Goal: Task Accomplishment & Management: Complete application form

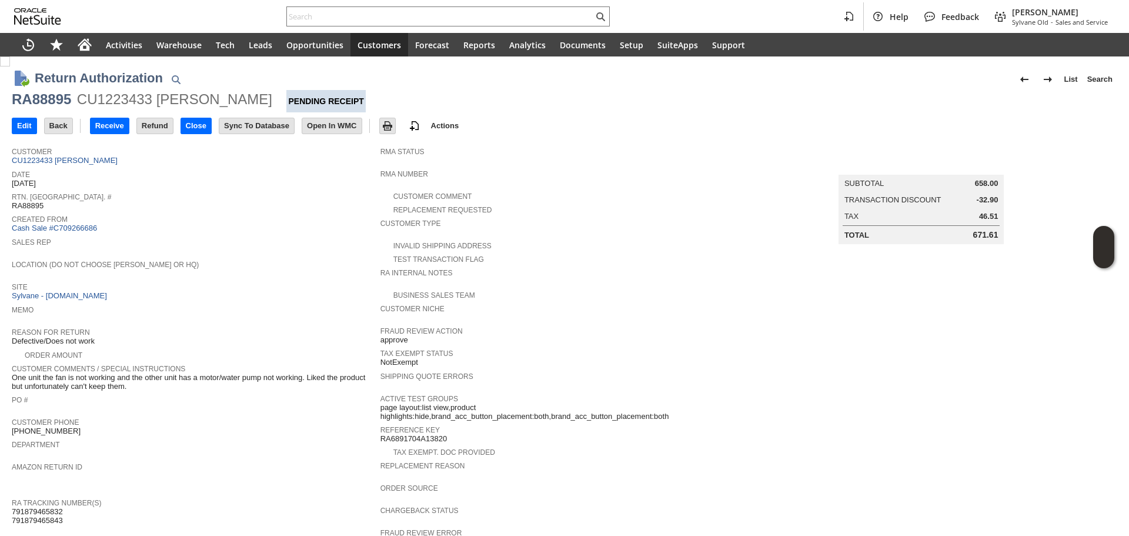
click at [48, 104] on div "RA88895" at bounding box center [41, 99] width 59 height 19
copy div "RA88895"
click at [25, 133] on input "Edit" at bounding box center [24, 125] width 24 height 15
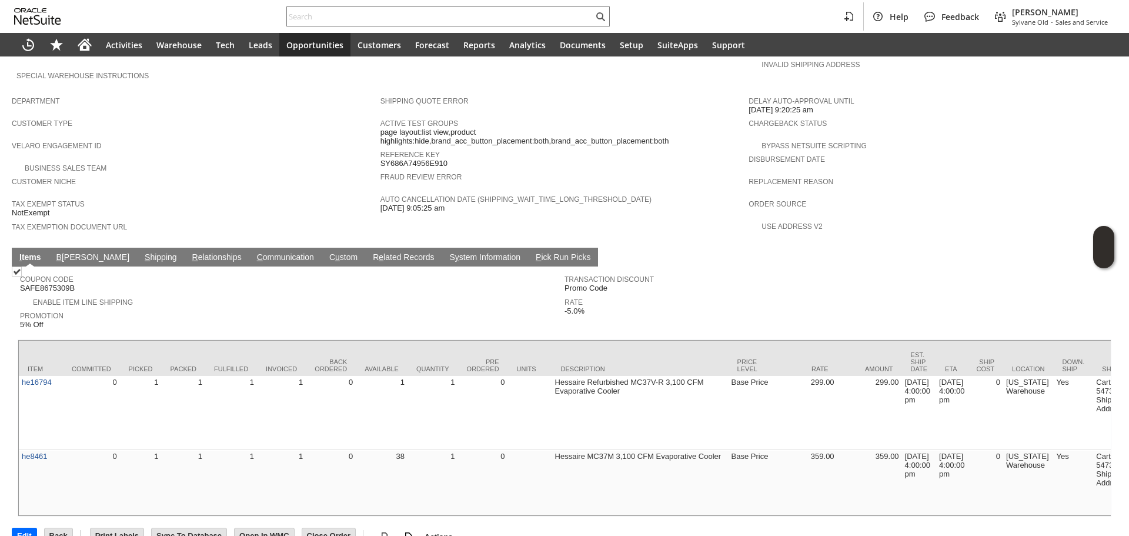
scroll to position [636, 0]
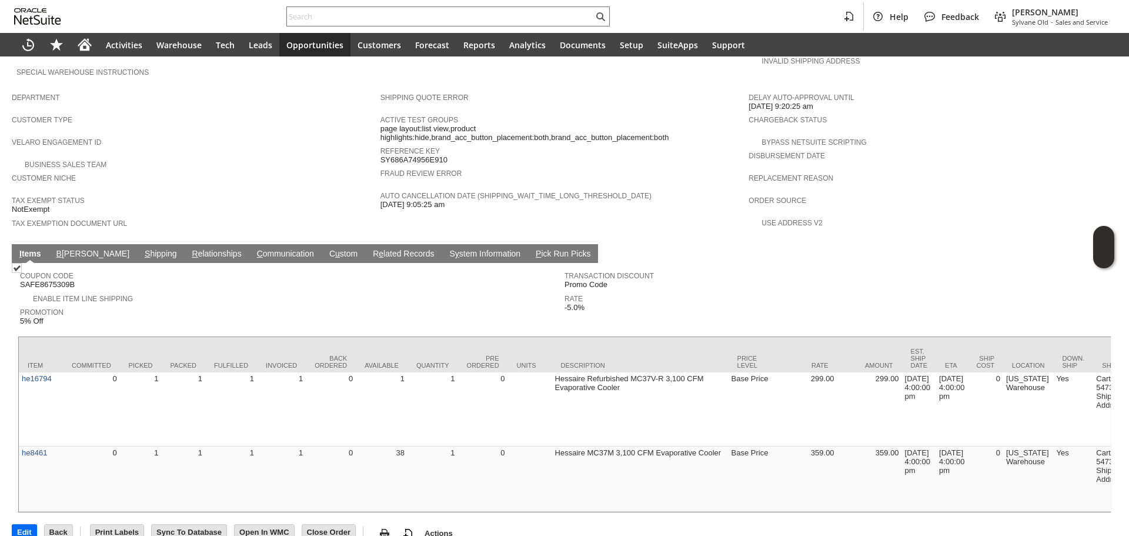
click at [142, 249] on link "S hipping" at bounding box center [161, 254] width 38 height 11
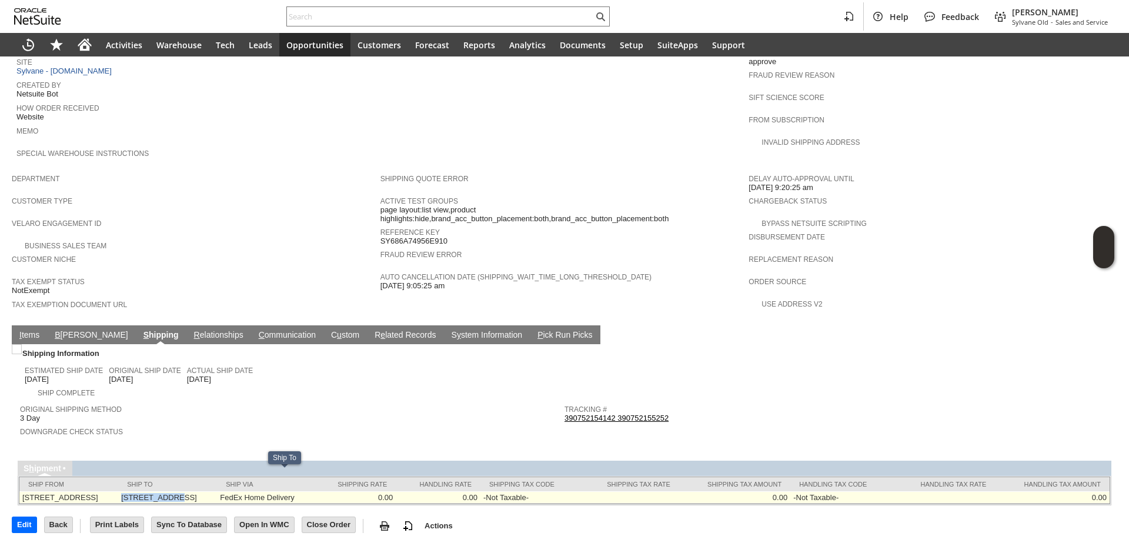
drag, startPoint x: 187, startPoint y: 475, endPoint x: 243, endPoint y: 476, distance: 55.9
click at [217, 491] on td "18 BISHOPS CT SUGAR LAND TX 77479-2993 United States" at bounding box center [167, 497] width 99 height 12
copy td "[STREET_ADDRESS]"
click at [217, 491] on td "18 BISHOPS CT SUGAR LAND TX 77479-2993 United States" at bounding box center [167, 497] width 99 height 12
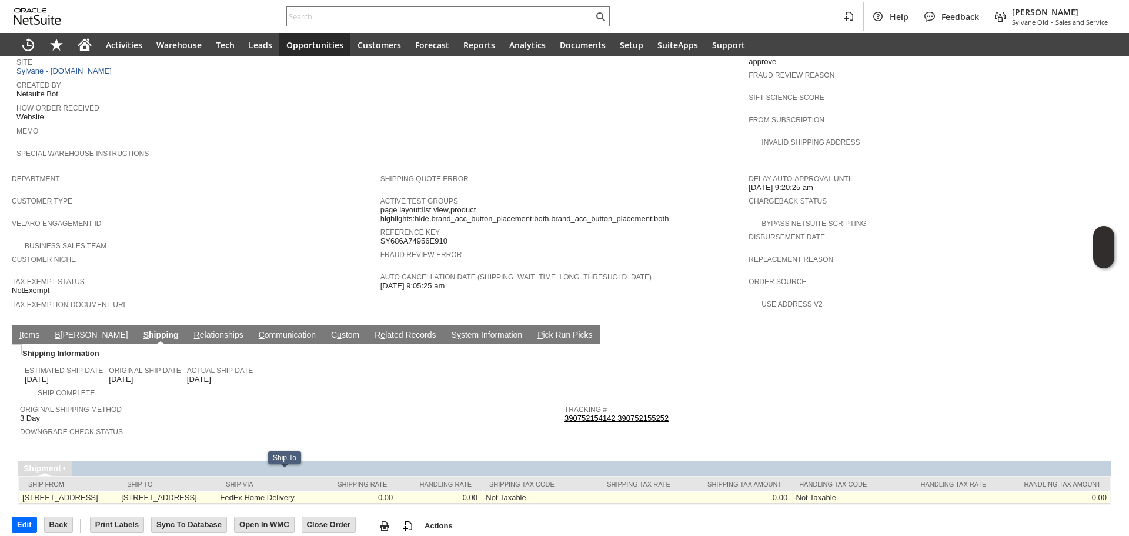
copy td "77479"
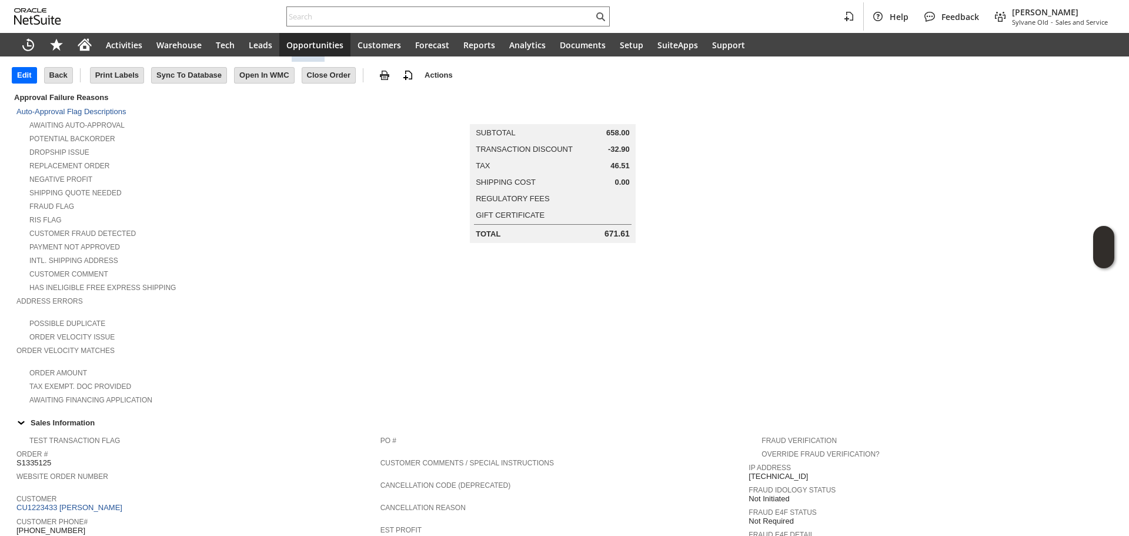
scroll to position [0, 0]
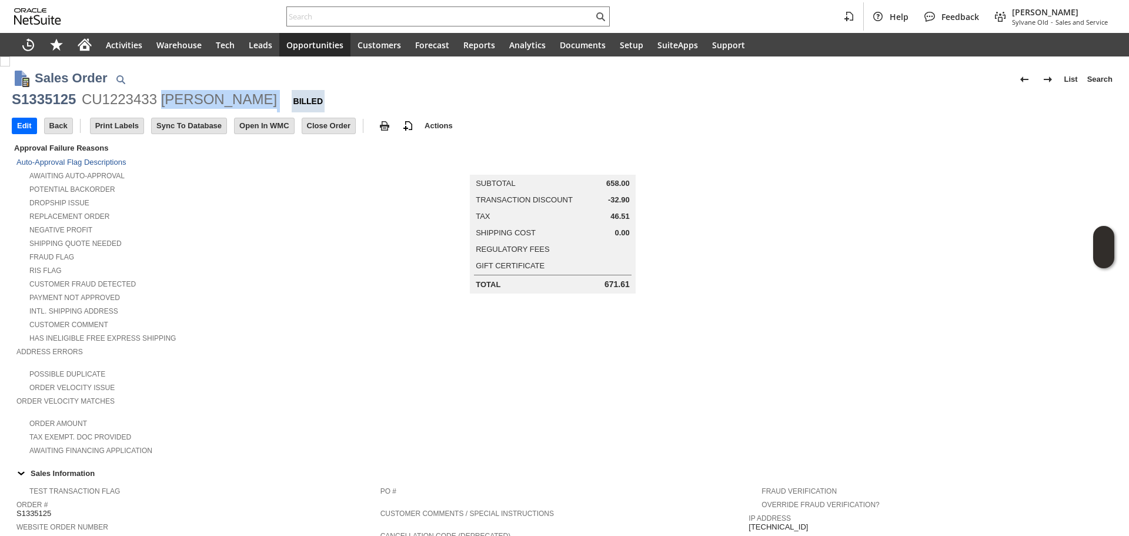
copy div "[PERSON_NAME]"
drag, startPoint x: 254, startPoint y: 107, endPoint x: 164, endPoint y: 102, distance: 90.7
click at [164, 102] on div "S1335125 CU1223433 Sarathi Kalra Billed" at bounding box center [565, 101] width 1106 height 22
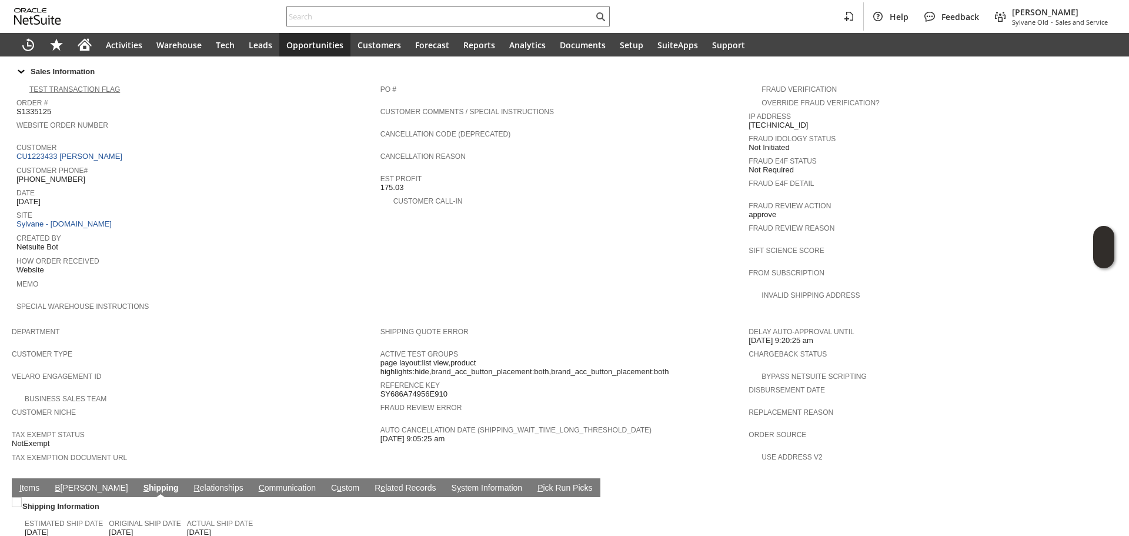
scroll to position [412, 0]
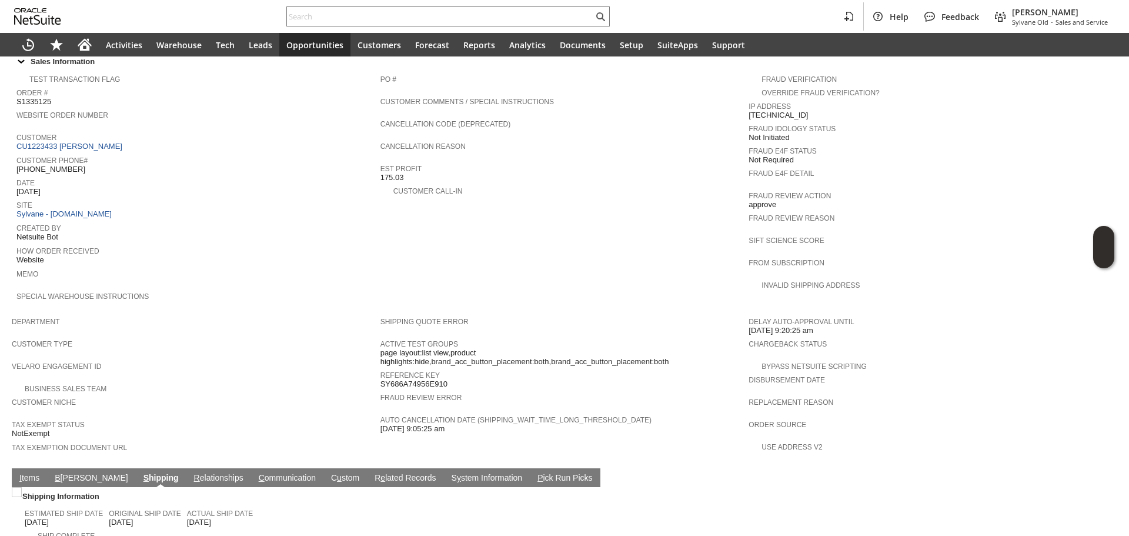
click at [57, 175] on span "Date" at bounding box center [195, 181] width 358 height 12
click at [61, 165] on span "[PHONE_NUMBER]" at bounding box center [50, 169] width 69 height 9
copy tbody "[PHONE_NUMBER]"
click at [61, 165] on span "[PHONE_NUMBER]" at bounding box center [50, 169] width 69 height 9
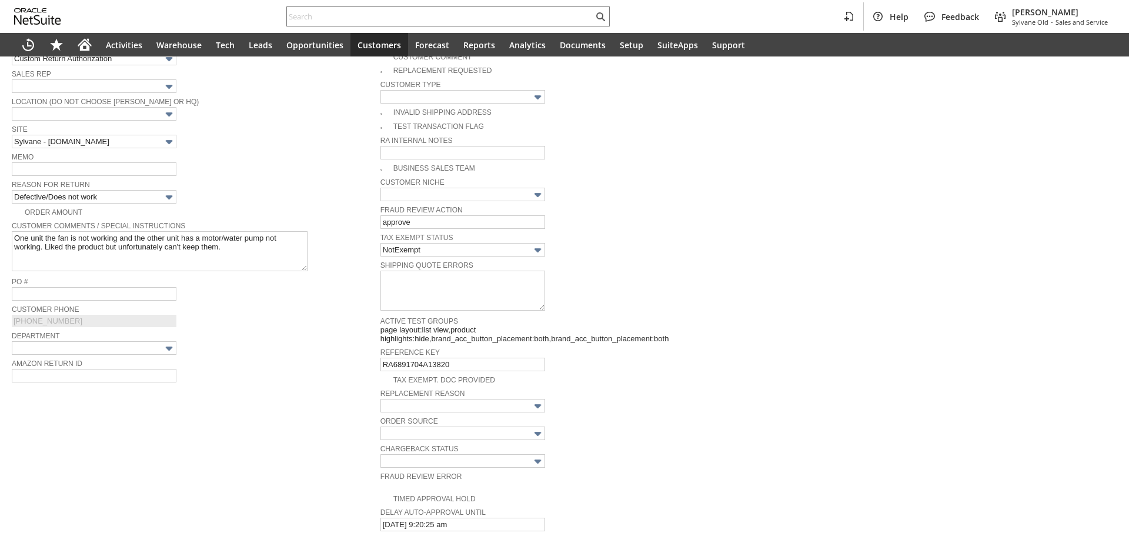
scroll to position [422, 0]
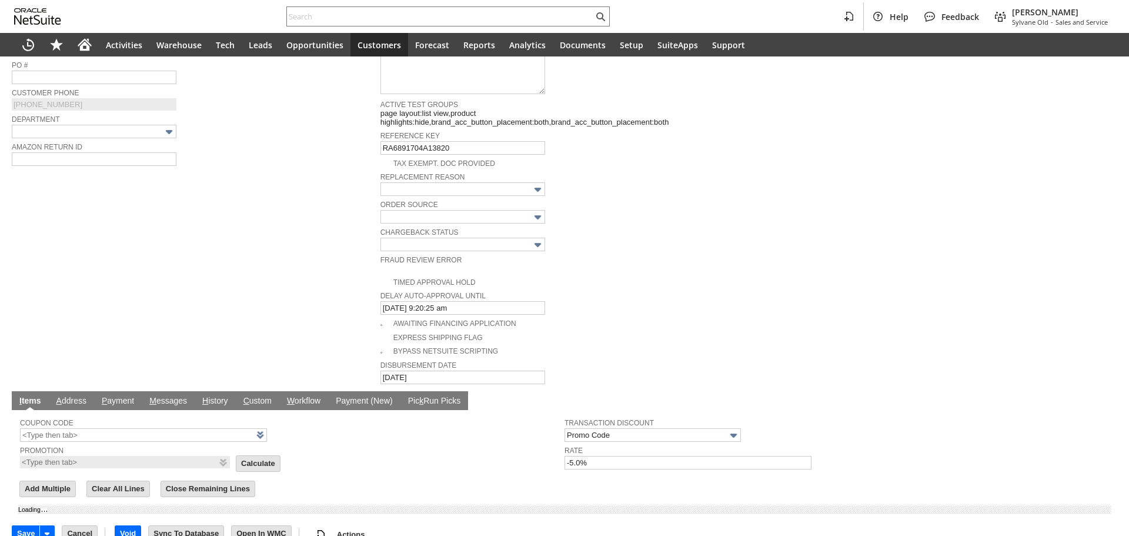
type input "Add"
type input "Copy Previous"
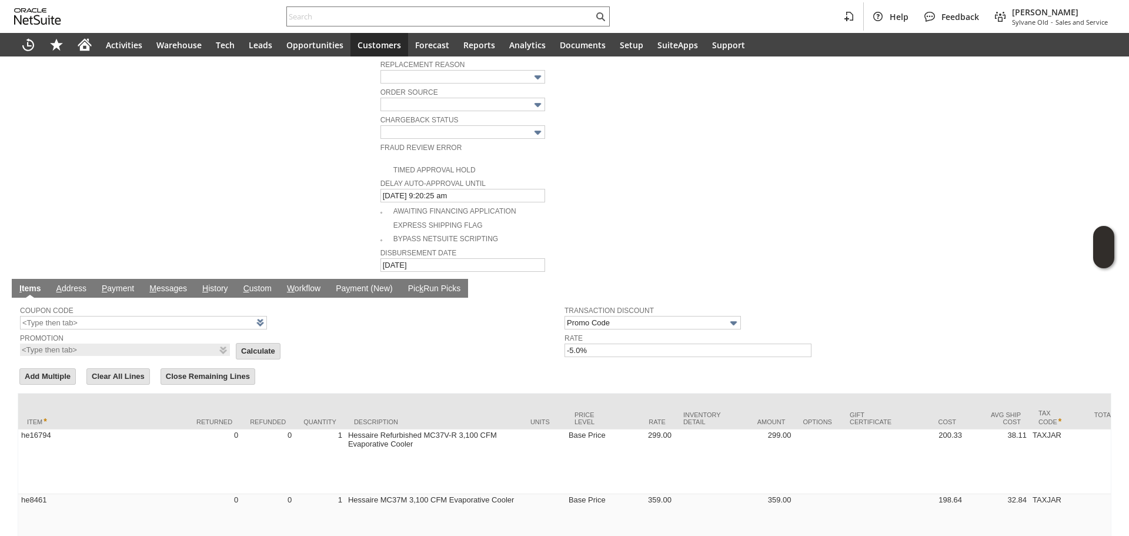
scroll to position [622, 0]
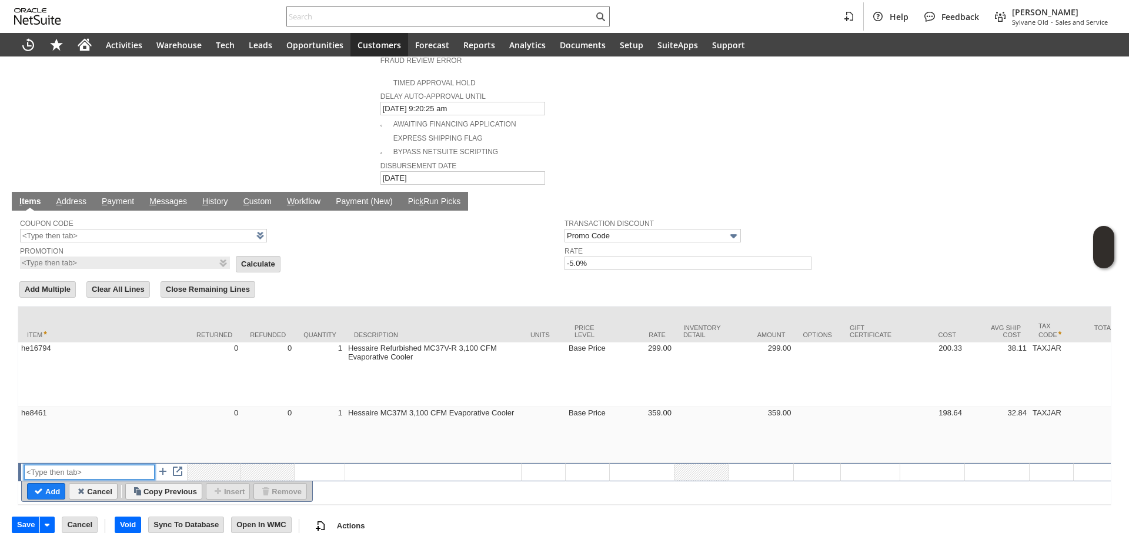
click at [81, 465] on input "text" at bounding box center [89, 472] width 131 height 15
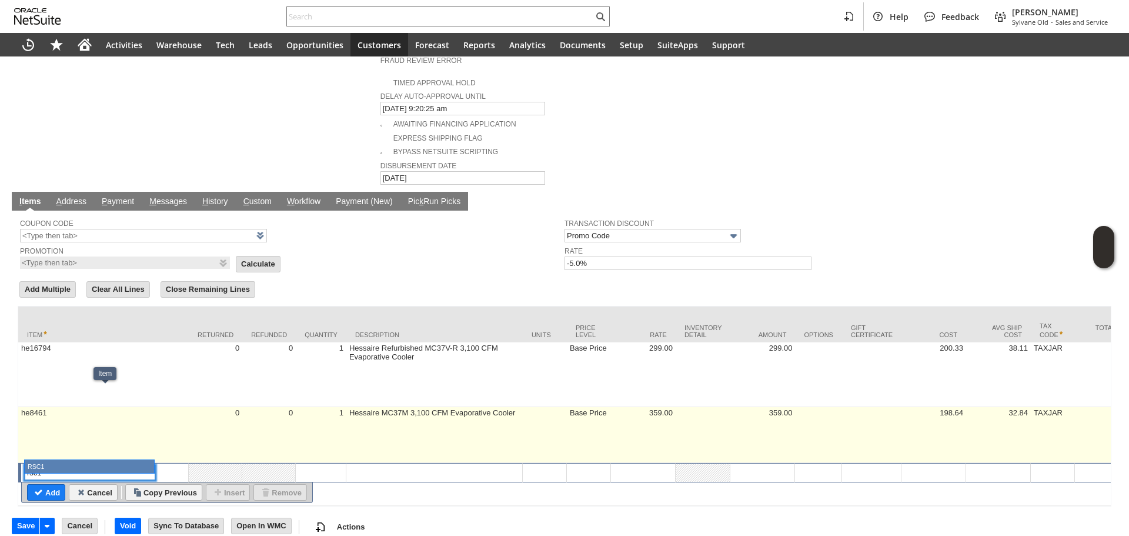
type input "RSC1"
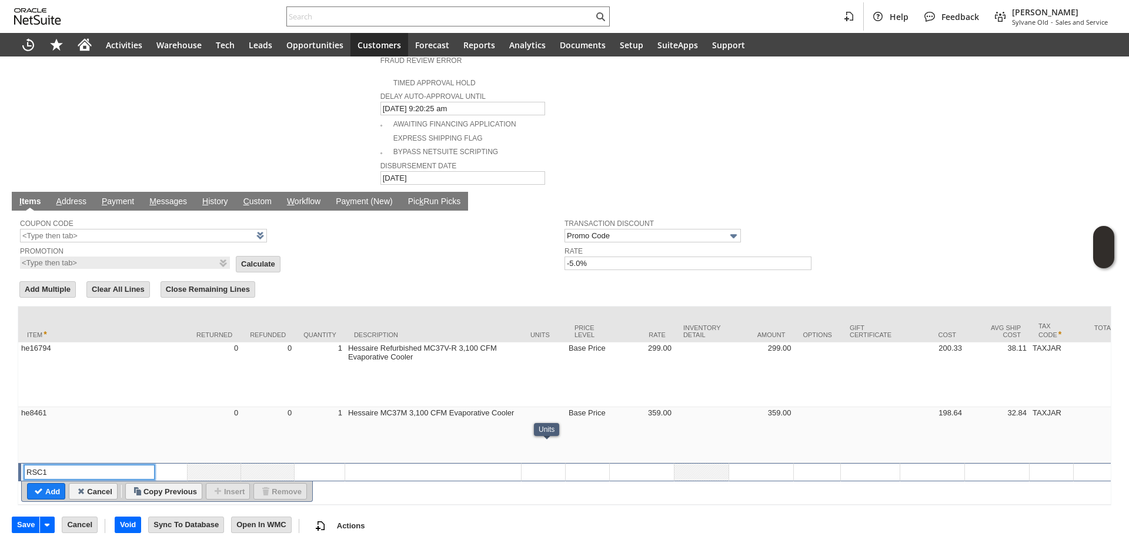
type input "0.00"
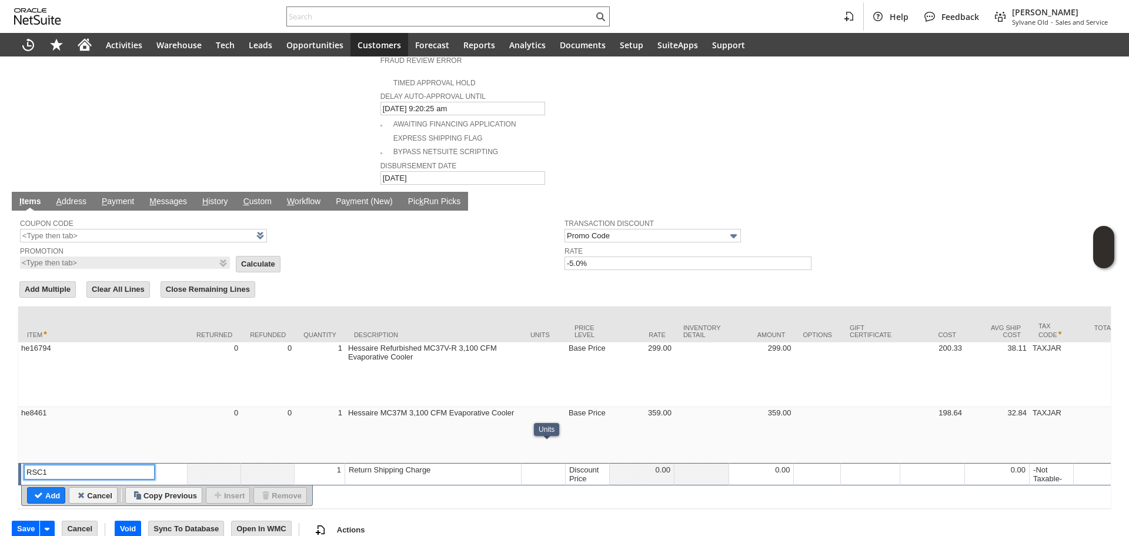
type input "RSC1"
click at [586, 465] on div "Discount Price" at bounding box center [588, 474] width 38 height 19
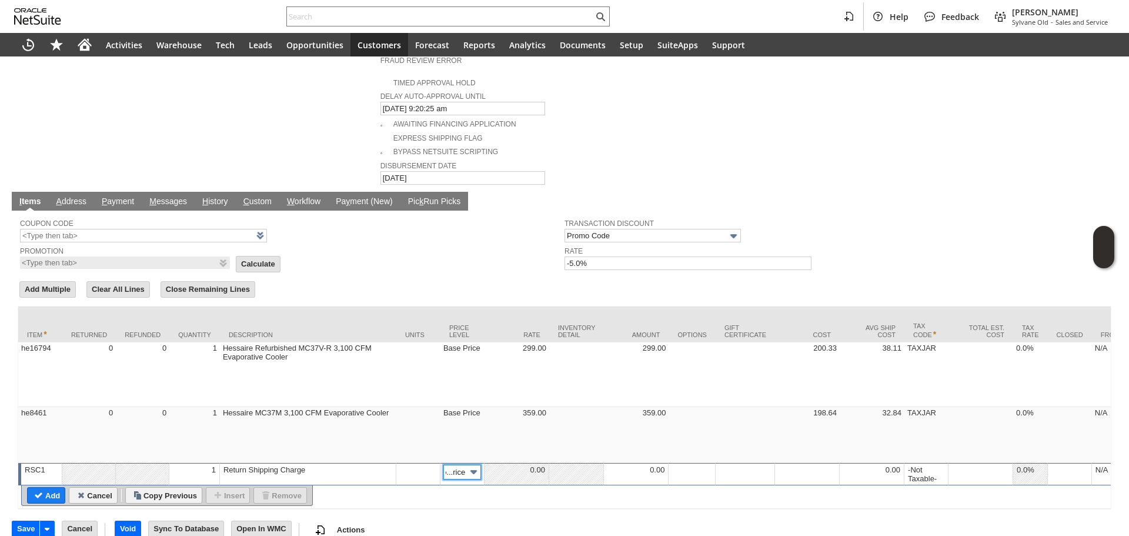
scroll to position [0, 0]
click at [479, 465] on img at bounding box center [474, 472] width 14 height 14
type input "Custom"
click at [509, 463] on td at bounding box center [517, 474] width 65 height 22
type input "-73.94"
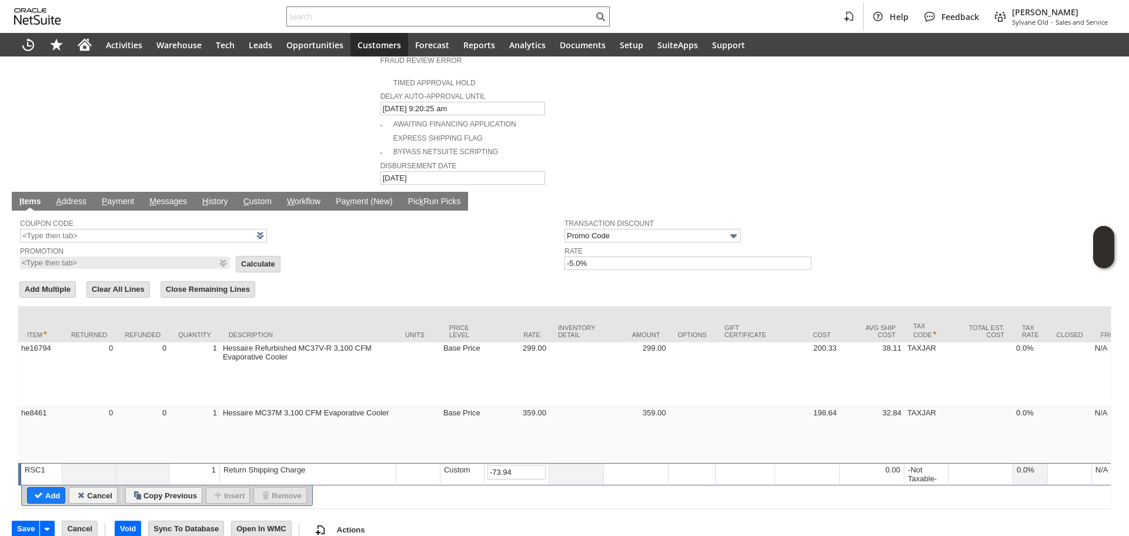
click at [60, 488] on input "Add" at bounding box center [46, 495] width 37 height 15
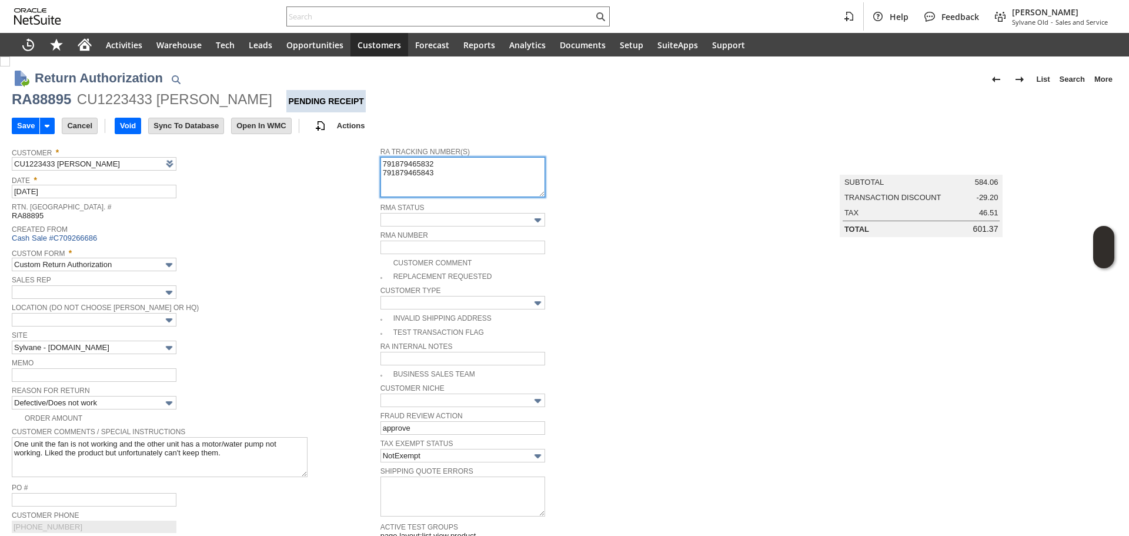
drag, startPoint x: 436, startPoint y: 171, endPoint x: 357, endPoint y: 141, distance: 84.9
click at [357, 141] on tr "Customer * CU1223433 Sarathi Kalra List Search Date * 8/4/2025 Rtn. Auth. # RA8…" at bounding box center [565, 474] width 1106 height 666
paste textarea "976694816"
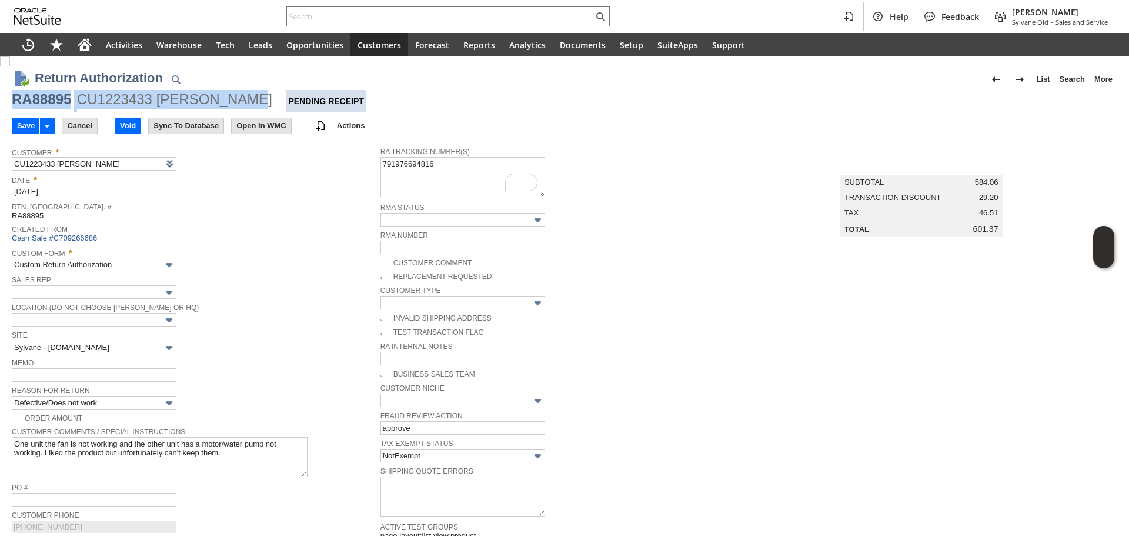
copy div "RA88895 CU1223433 Sarathi Kalr"
copy div "RA88895 CU1223433 Sarathi Kalra"
drag, startPoint x: 10, startPoint y: 103, endPoint x: 239, endPoint y: 105, distance: 228.8
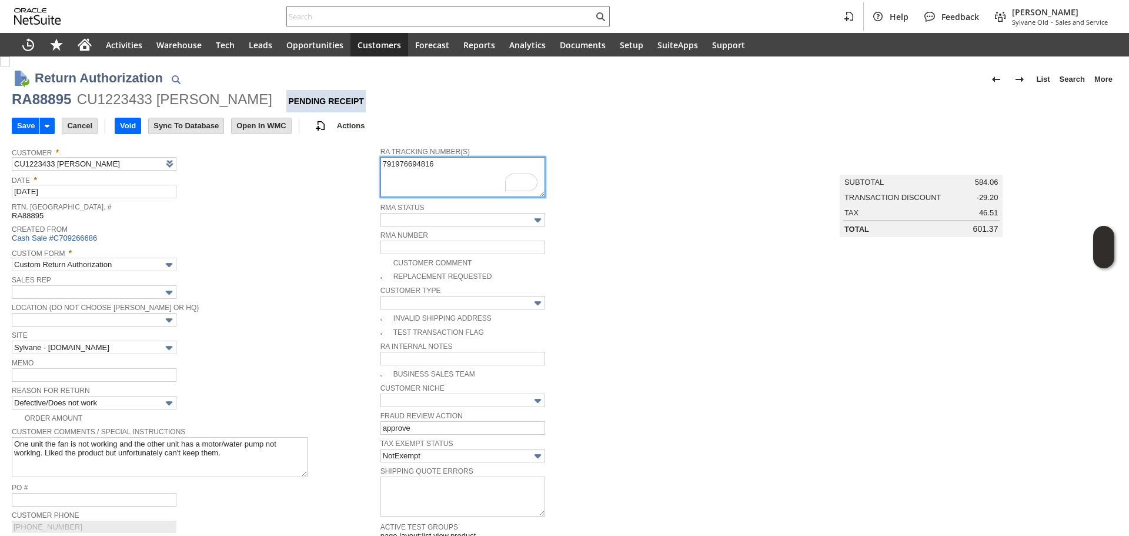
click at [444, 171] on textarea "791879465832 791879465843" at bounding box center [463, 177] width 165 height 40
paste textarea "791976697377"
type textarea "791976694816 791976697377"
click at [28, 123] on input "Save" at bounding box center [25, 125] width 27 height 15
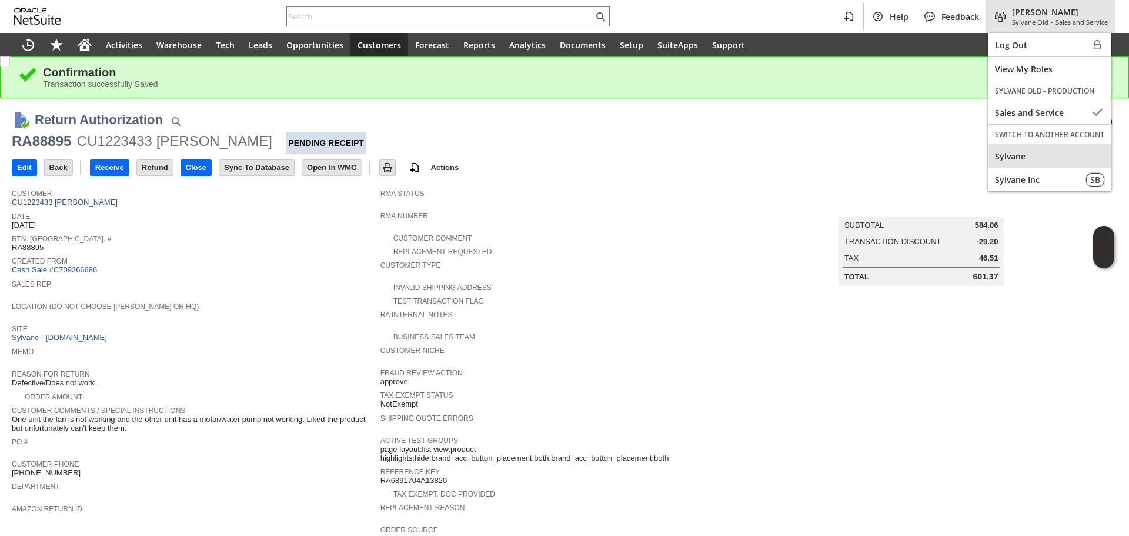
drag, startPoint x: 1001, startPoint y: 158, endPoint x: 868, endPoint y: 133, distance: 135.8
click at [1001, 157] on span "Sylvane" at bounding box center [1049, 156] width 109 height 11
